Goal: Task Accomplishment & Management: Complete application form

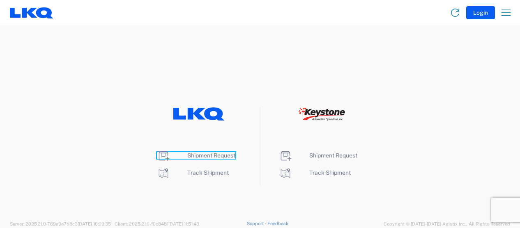
click at [225, 154] on span "Shipment Request" at bounding box center [211, 155] width 48 height 7
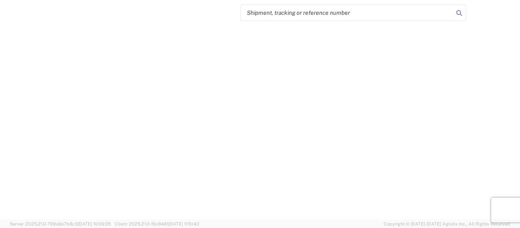
select select "FULL"
select select "LBS"
select select "IN"
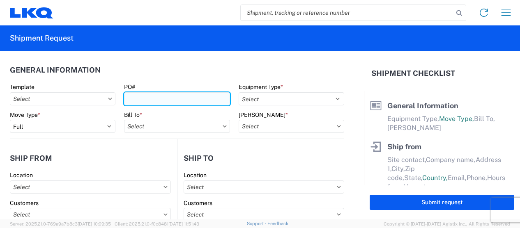
click at [180, 101] on input "PO#" at bounding box center [176, 98] width 105 height 13
type input "101425"
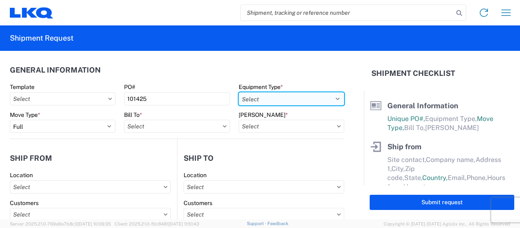
click at [288, 100] on select "Select 53’ Dry Van Flatbed Dropdeck (van) Lowboy (flatbed) Rail" at bounding box center [290, 98] width 105 height 13
select select "STDV"
click at [238, 92] on select "Select 53’ Dry Van Flatbed Dropdeck (van) Lowboy (flatbed) Rail" at bounding box center [290, 98] width 105 height 13
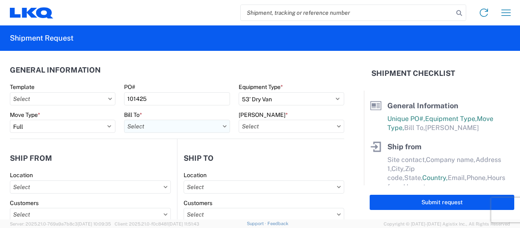
click at [169, 127] on input "text" at bounding box center [176, 126] width 105 height 13
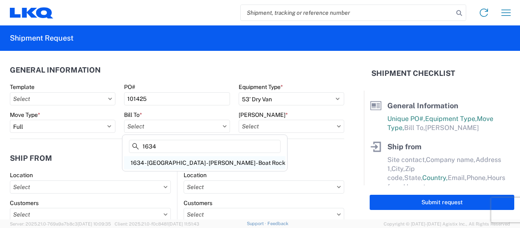
type input "1634"
click at [154, 158] on div "1634 - [GEOGRAPHIC_DATA] - [PERSON_NAME] - Boat Rock" at bounding box center [204, 162] width 161 height 13
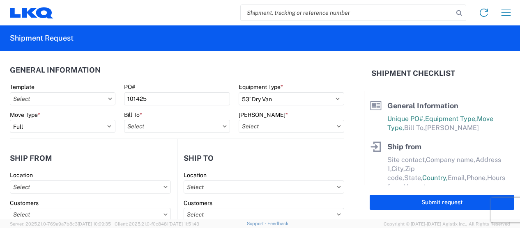
type input "1634 - [GEOGRAPHIC_DATA] - [PERSON_NAME] - Boat Rock"
click at [280, 126] on input "text" at bounding box center [290, 126] width 105 height 13
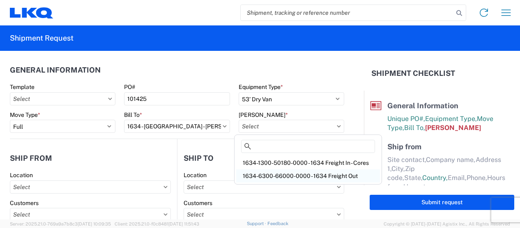
click at [269, 172] on div "1634-6300-66000-0000 - 1634 Freight Out" at bounding box center [308, 176] width 144 height 13
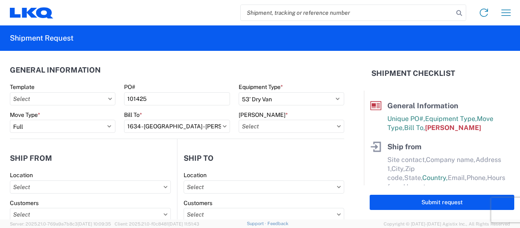
type input "1634-6300-66000-0000 - 1634 Freight Out"
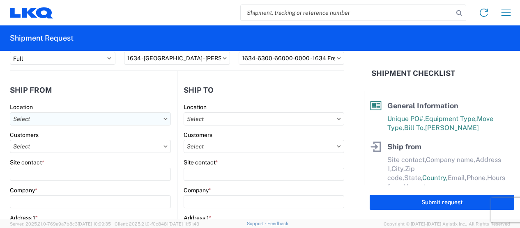
click at [66, 118] on input "text" at bounding box center [90, 118] width 161 height 13
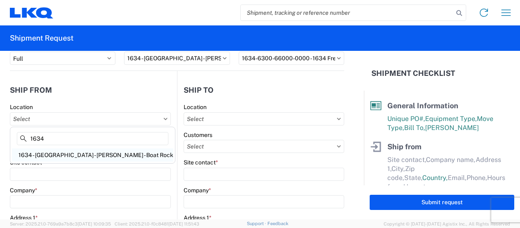
type input "1634"
click at [53, 154] on div "1634 - [GEOGRAPHIC_DATA] - [PERSON_NAME] - Boat Rock" at bounding box center [92, 155] width 161 height 13
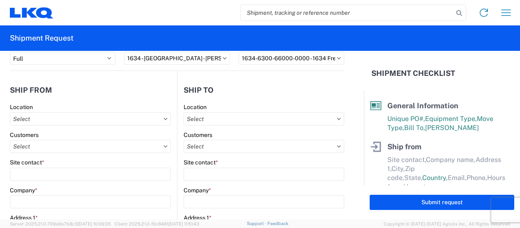
type input "1634 - [GEOGRAPHIC_DATA] - [PERSON_NAME] - Boat Rock"
type input "LKQ Corporation"
type input "[STREET_ADDRESS]"
type input "[GEOGRAPHIC_DATA]"
type input "30336"
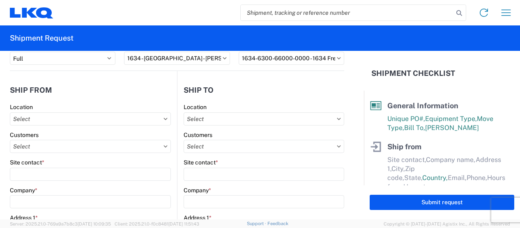
select select "GA"
select select "US"
type input "[PHONE_NUMBER]"
type input "00:00"
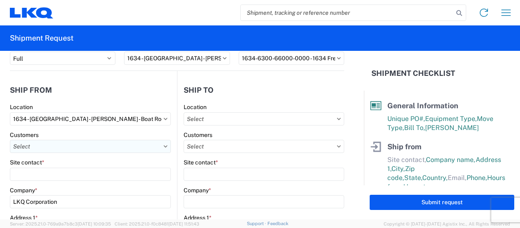
click at [56, 148] on input "text" at bounding box center [90, 146] width 161 height 13
click at [165, 147] on input "text" at bounding box center [90, 146] width 161 height 13
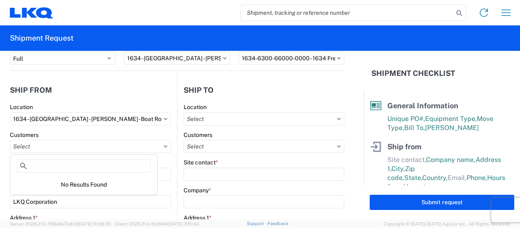
click at [163, 146] on icon at bounding box center [165, 146] width 4 height 2
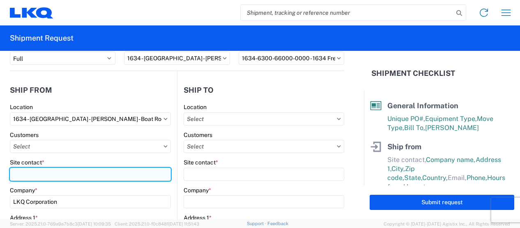
click at [75, 176] on input "Site contact *" at bounding box center [90, 174] width 161 height 13
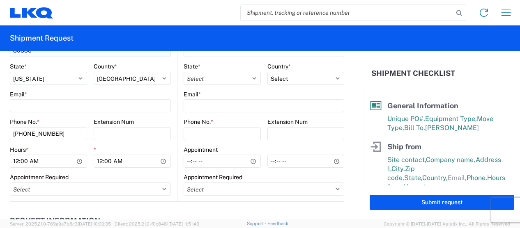
scroll to position [342, 0]
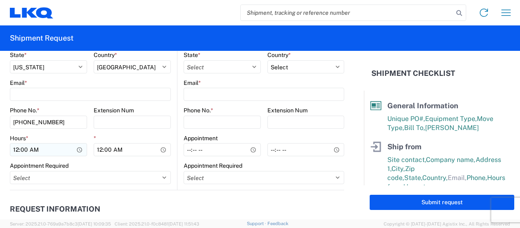
type input "[PERSON_NAME]"
click at [18, 149] on input "00:00" at bounding box center [48, 149] width 77 height 13
type input "07:00"
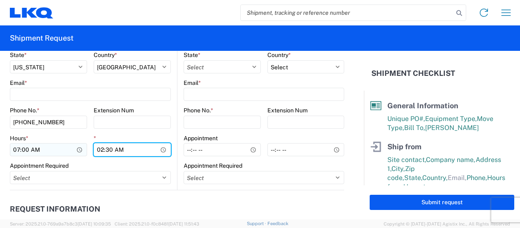
type input "14:30"
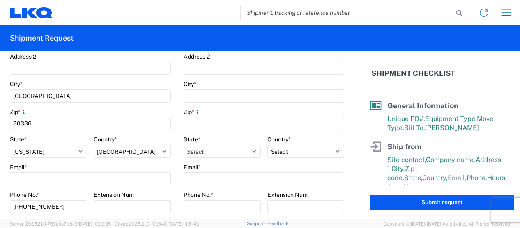
scroll to position [68, 0]
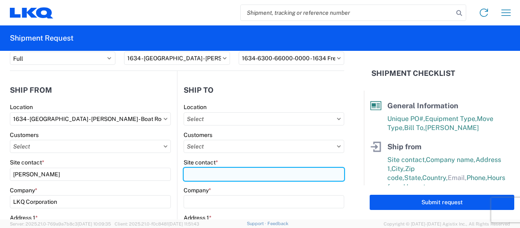
click at [204, 173] on input "Site contact *" at bounding box center [263, 174] width 160 height 13
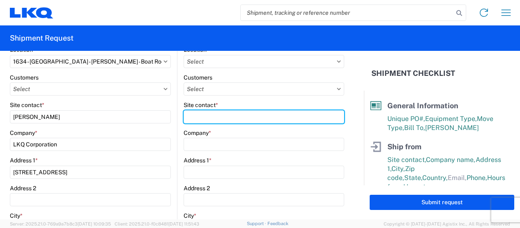
scroll to position [137, 0]
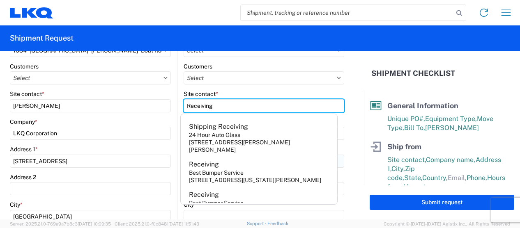
type input "Receiving"
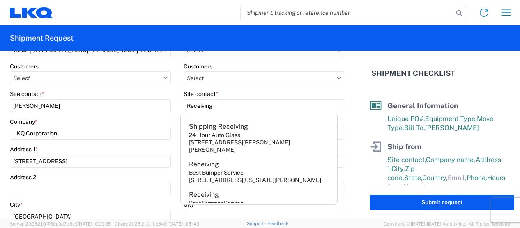
click at [351, 120] on form "General Information Template PO# 101425 Equipment Type * Select 53’ Dry Van Fla…" at bounding box center [182, 135] width 364 height 169
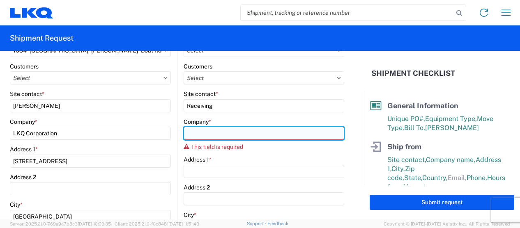
click at [247, 132] on input "Company *" at bounding box center [263, 133] width 160 height 13
type input "l"
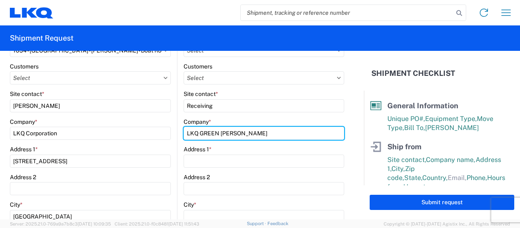
type input "LKQ GREEN [PERSON_NAME]"
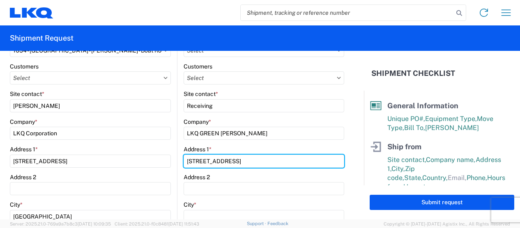
type input "[STREET_ADDRESS]"
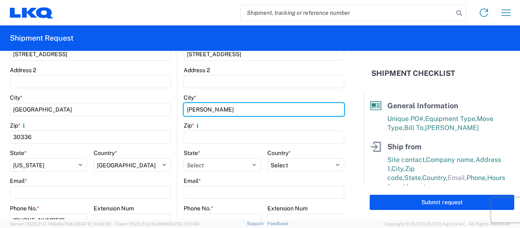
scroll to position [277, 0]
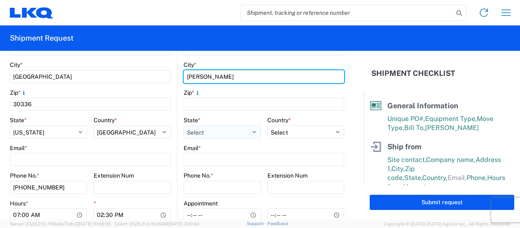
type input "[PERSON_NAME]"
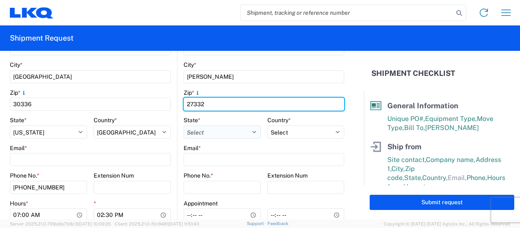
type input "27332"
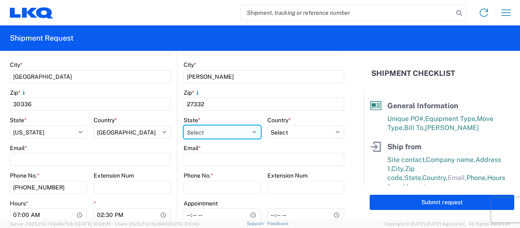
click at [250, 133] on select "Select [US_STATE] [US_STATE] [US_STATE] [US_STATE] Armed Forces Americas Armed …" at bounding box center [221, 132] width 77 height 13
select select "NC"
click at [183, 126] on select "Select [US_STATE] [US_STATE] [US_STATE] [US_STATE] Armed Forces Americas Armed …" at bounding box center [221, 132] width 77 height 13
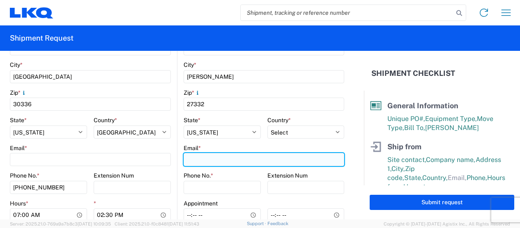
click at [223, 161] on input "Email *" at bounding box center [263, 159] width 160 height 13
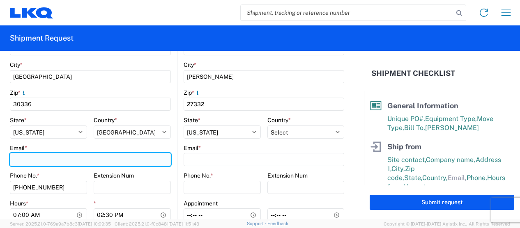
click at [68, 155] on input "Email *" at bounding box center [90, 159] width 161 height 13
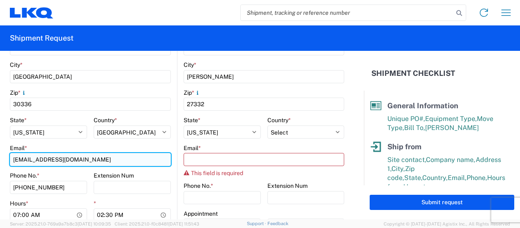
type input "[EMAIL_ADDRESS][DOMAIN_NAME]"
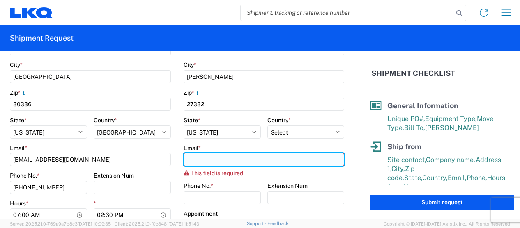
click at [228, 158] on input "Email *" at bounding box center [263, 159] width 160 height 13
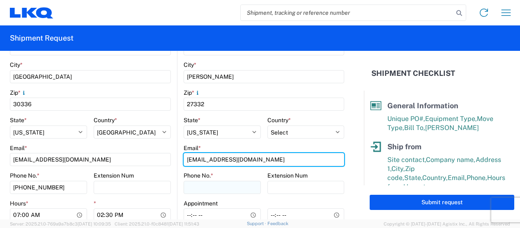
type input "[EMAIL_ADDRESS][DOMAIN_NAME]"
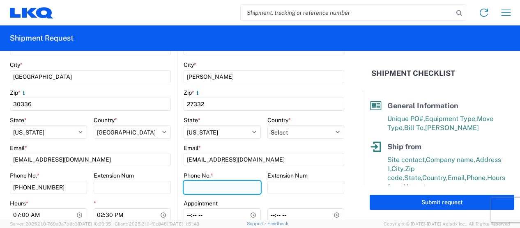
click at [197, 189] on input "Phone No. *" at bounding box center [221, 187] width 77 height 13
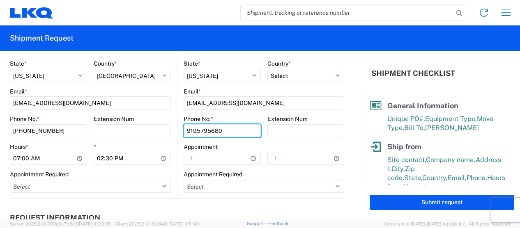
scroll to position [345, 0]
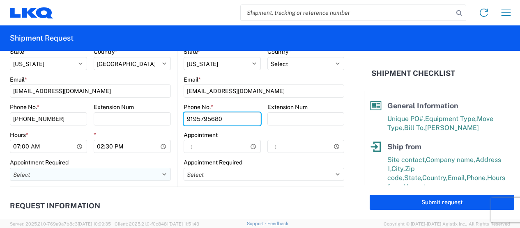
type input "9195795680"
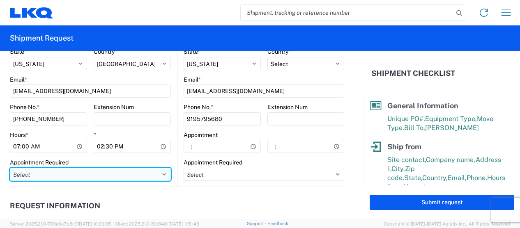
click at [84, 172] on select "Select Appt Required Appt Not Required Appt - First available" at bounding box center [90, 174] width 161 height 13
select select "apptNotRequired"
click at [10, 168] on select "Select Appt Required Appt Not Required Appt - First available" at bounding box center [90, 174] width 161 height 13
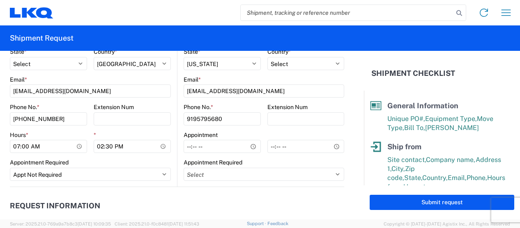
click at [209, 199] on header "Request Information" at bounding box center [177, 206] width 334 height 18
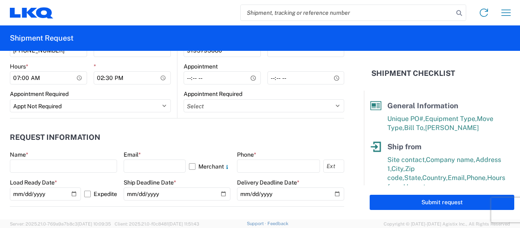
scroll to position [482, 0]
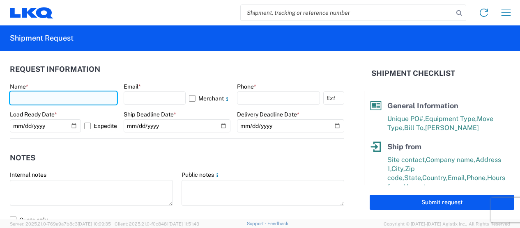
click at [71, 100] on input "text" at bounding box center [63, 98] width 107 height 13
type input "[PERSON_NAME]"
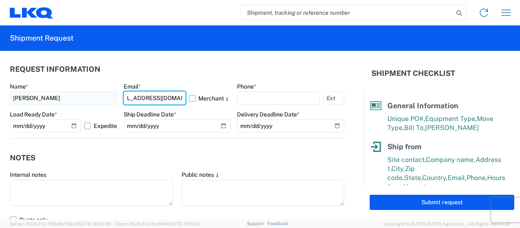
scroll to position [0, 19]
type input "[EMAIL_ADDRESS][DOMAIN_NAME]"
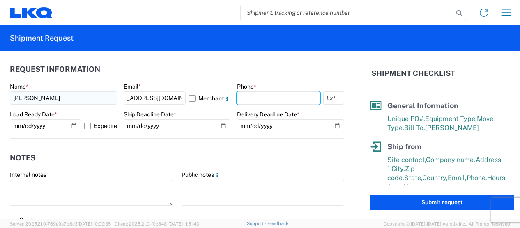
scroll to position [0, 0]
type input "6783998501"
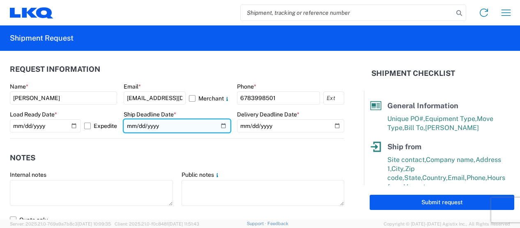
click at [218, 126] on input "date" at bounding box center [177, 125] width 107 height 13
type input "[DATE]"
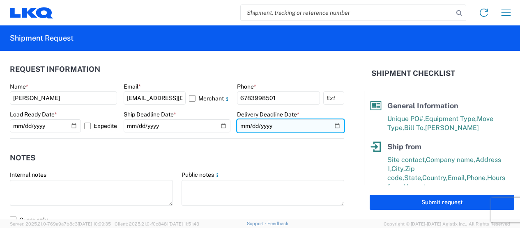
click at [333, 123] on input "date" at bounding box center [290, 125] width 107 height 13
type input "[DATE]"
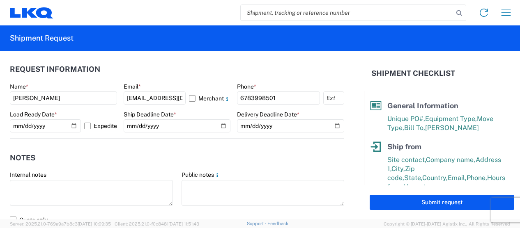
click at [296, 160] on header "Notes" at bounding box center [177, 158] width 334 height 18
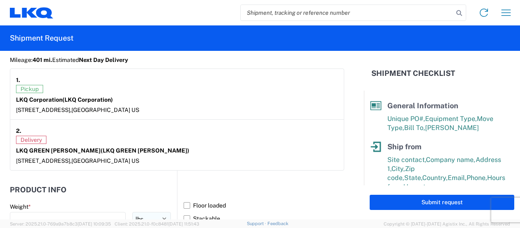
scroll to position [756, 0]
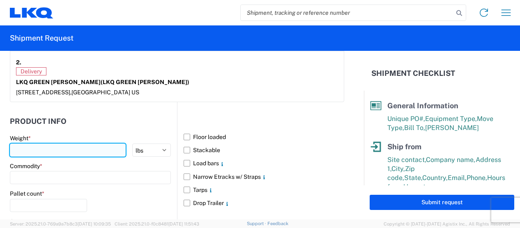
click at [51, 145] on input "number" at bounding box center [68, 150] width 116 height 13
type input "4"
type input "30000"
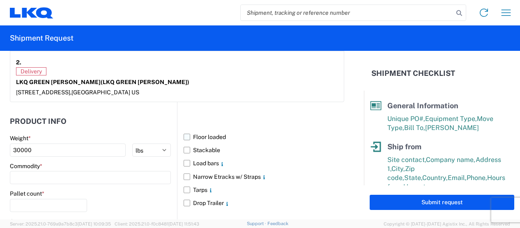
click at [184, 138] on label "Floor loaded" at bounding box center [263, 137] width 160 height 13
click at [0, 0] on input "Floor loaded" at bounding box center [0, 0] width 0 height 0
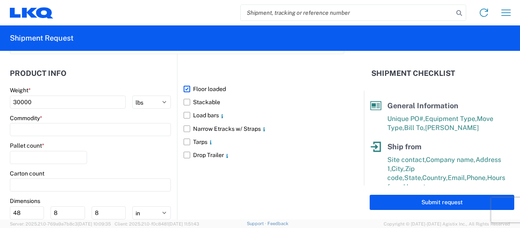
scroll to position [824, 0]
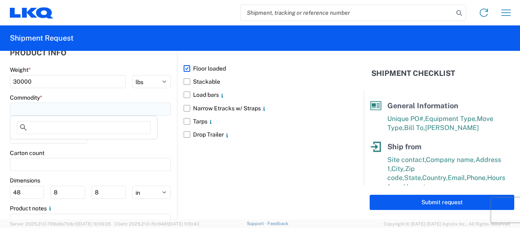
click at [111, 104] on input at bounding box center [90, 109] width 161 height 13
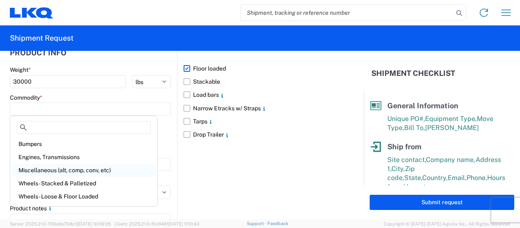
click at [67, 166] on div "Miscellaneous (alt, comp, conv, etc)" at bounding box center [84, 170] width 144 height 13
type input "Miscellaneous (alt, comp, conv, etc)"
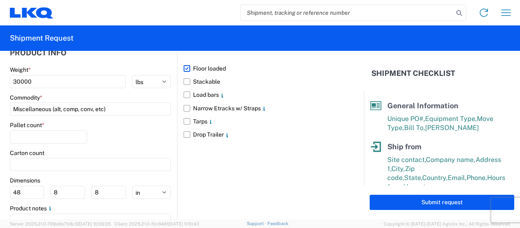
click at [62, 142] on agx-form-control-wrapper-v2 "Pallet count *" at bounding box center [48, 135] width 77 height 28
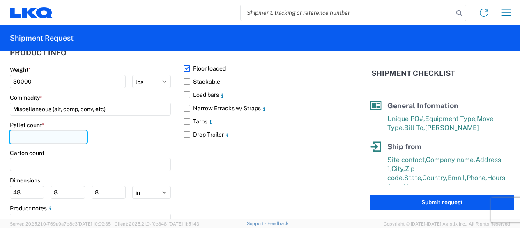
click at [64, 140] on input "number" at bounding box center [48, 137] width 77 height 13
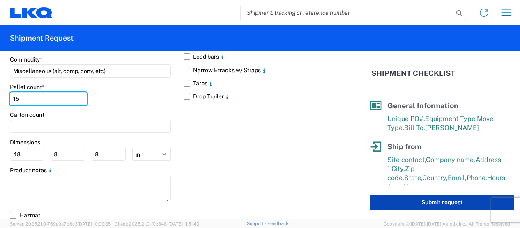
type input "15"
click at [478, 201] on button "Submit request" at bounding box center [441, 202] width 144 height 15
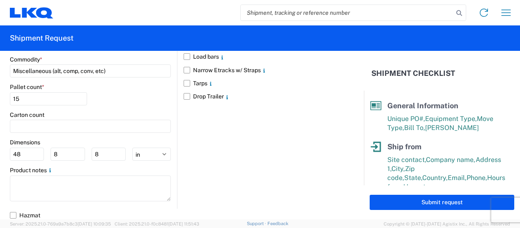
scroll to position [862, 0]
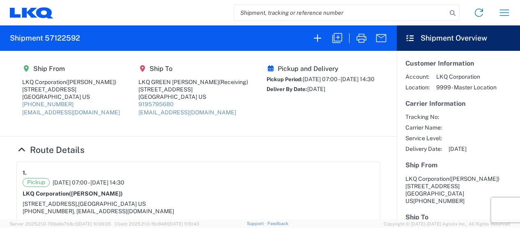
scroll to position [342, 0]
